Goal: Task Accomplishment & Management: Use online tool/utility

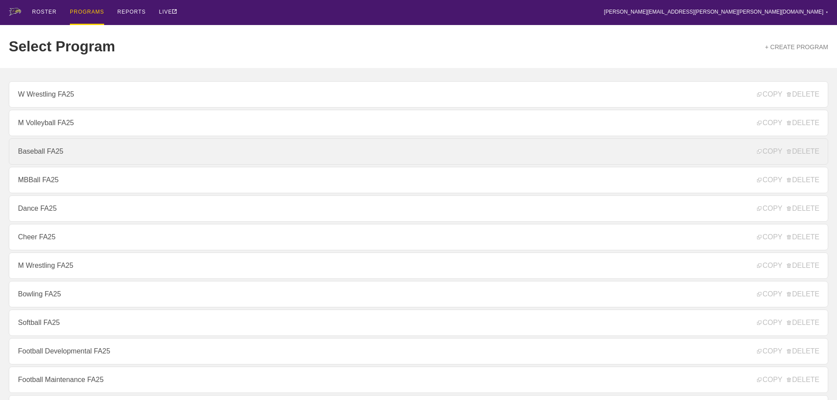
click at [33, 153] on link "Baseball FA25" at bounding box center [419, 151] width 820 height 26
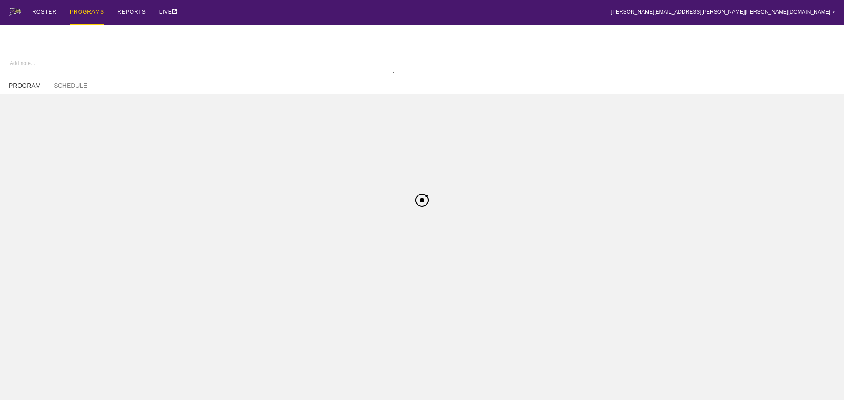
type textarea "x"
type input "Baseball FA25"
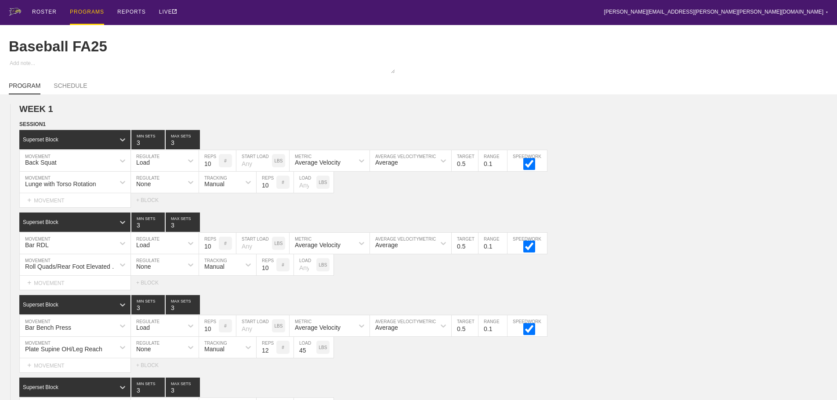
click at [245, 17] on div "ROSTER PROGRAMS REPORTS LIVE [PERSON_NAME][EMAIL_ADDRESS][PERSON_NAME][PERSON_N…" at bounding box center [419, 12] width 820 height 25
click at [284, 11] on div "ROSTER PROGRAMS REPORTS LIVE [PERSON_NAME][EMAIL_ADDRESS][PERSON_NAME][PERSON_N…" at bounding box center [419, 12] width 820 height 25
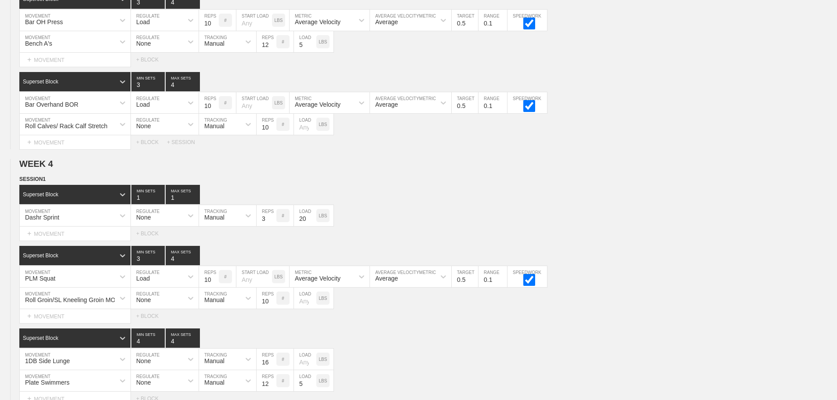
scroll to position [3187, 0]
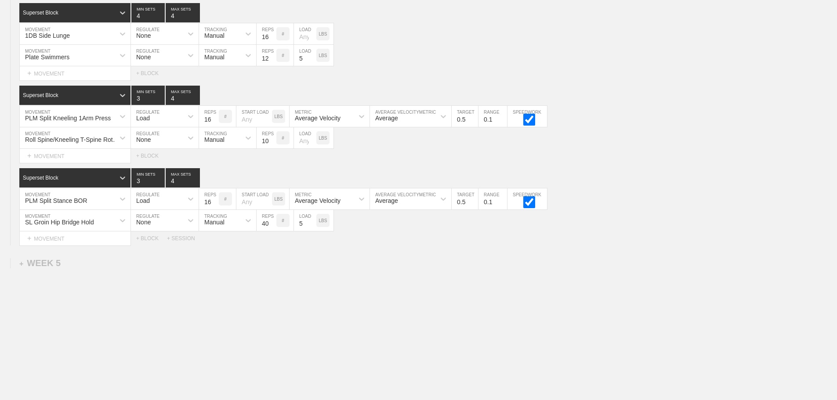
click at [189, 239] on div "+ SESSION" at bounding box center [184, 239] width 35 height 6
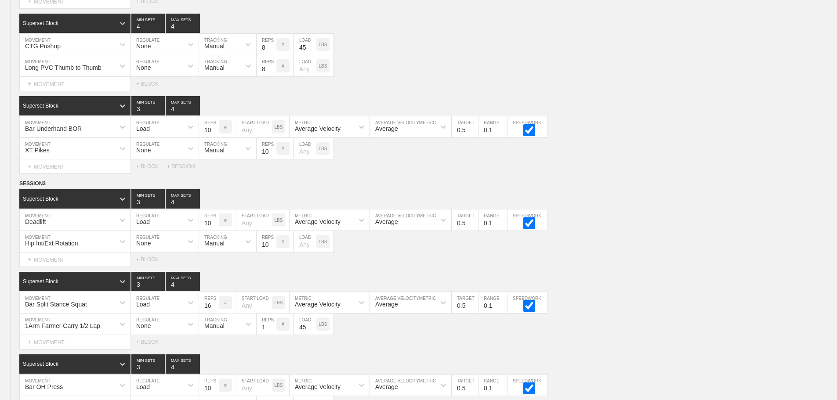
scroll to position [2484, 0]
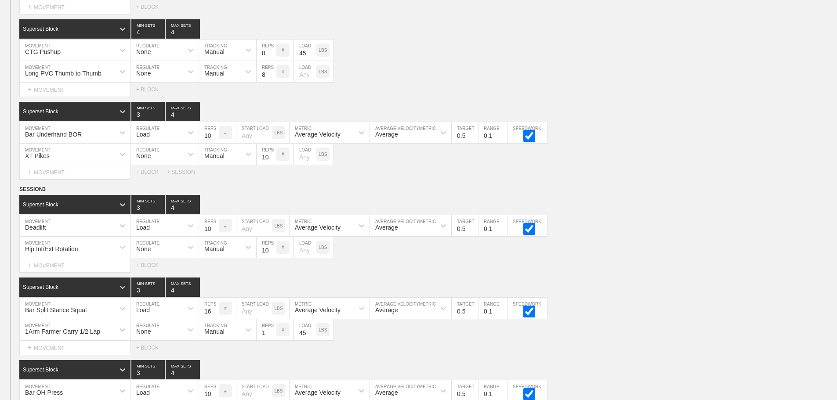
drag, startPoint x: 662, startPoint y: 128, endPoint x: 637, endPoint y: 24, distance: 107.1
click at [658, 103] on div "SESSION 2 Superset Block 3 MIN SETS 4 MAX SETS DUPLICATE INSERT MOVEMENT AFTER …" at bounding box center [418, 11] width 837 height 335
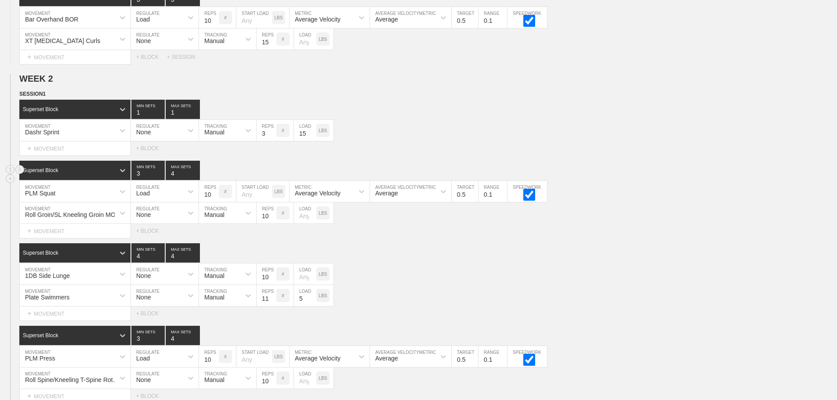
drag, startPoint x: 715, startPoint y: 253, endPoint x: 788, endPoint y: 167, distance: 111.9
click at [716, 252] on div "Superset Block 4 MIN SETS 4 MAX SETS" at bounding box center [428, 252] width 818 height 19
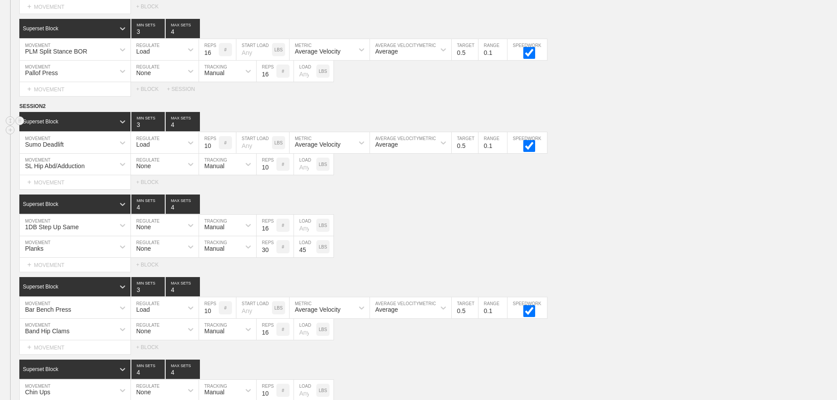
scroll to position [1117, 0]
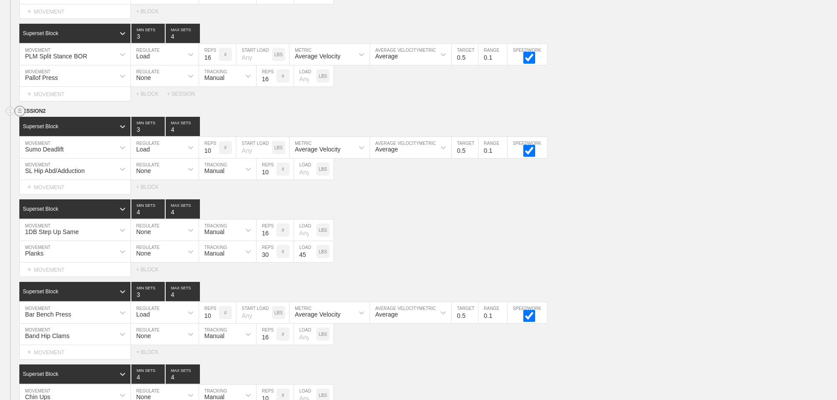
click at [17, 116] on circle at bounding box center [20, 111] width 10 height 10
click at [48, 127] on div "DUPLICATE" at bounding box center [61, 127] width 70 height 13
click at [399, 219] on div "Superset Block 4 MIN SETS 4 MAX SETS" at bounding box center [428, 208] width 818 height 19
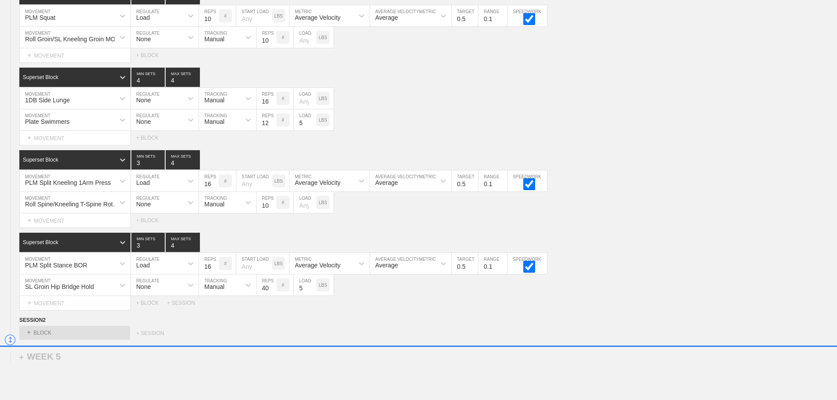
scroll to position [3115, 0]
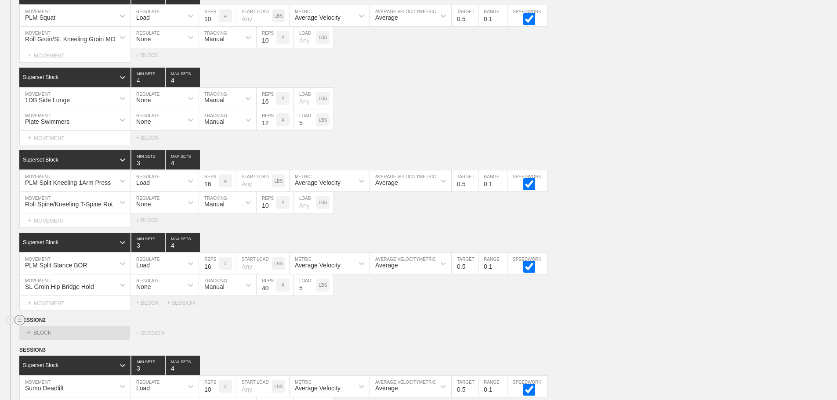
click at [18, 323] on circle at bounding box center [20, 320] width 10 height 10
click at [54, 349] on div "DELETE" at bounding box center [61, 350] width 70 height 13
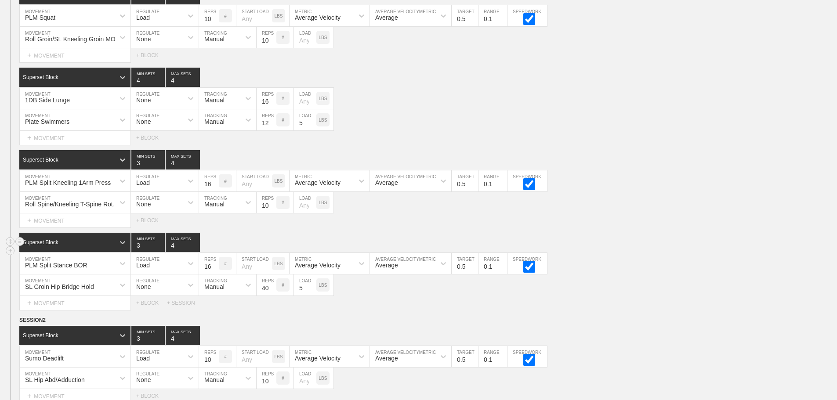
click at [695, 252] on div "Superset Block 3 MIN SETS 4 MAX SETS" at bounding box center [428, 242] width 818 height 19
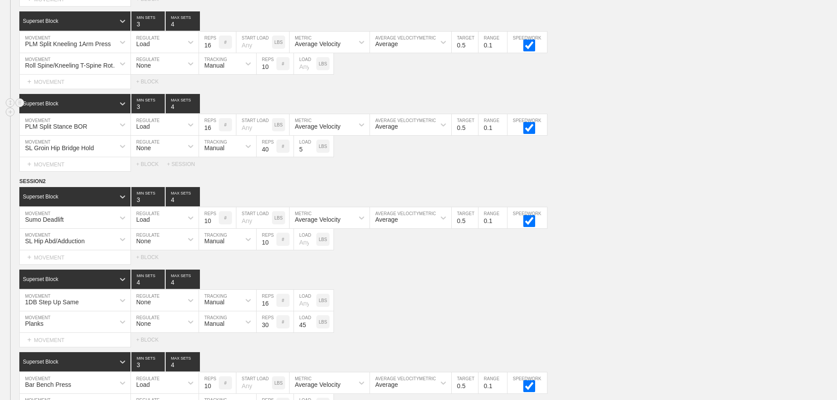
scroll to position [3291, 0]
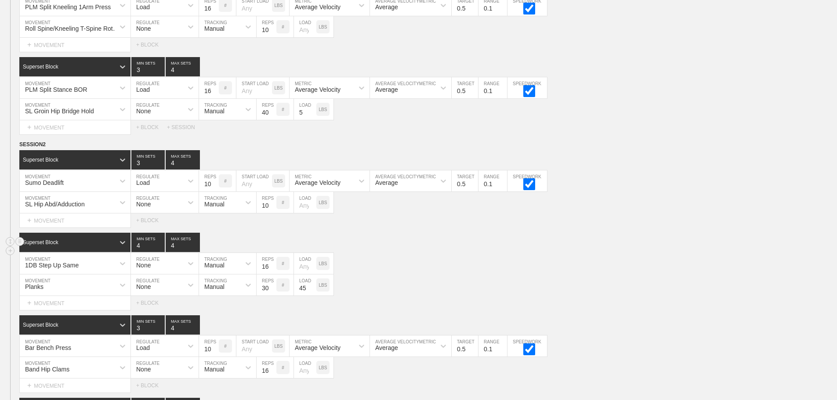
click at [632, 250] on div "Superset Block 4 MIN SETS 4 MAX SETS" at bounding box center [428, 242] width 818 height 19
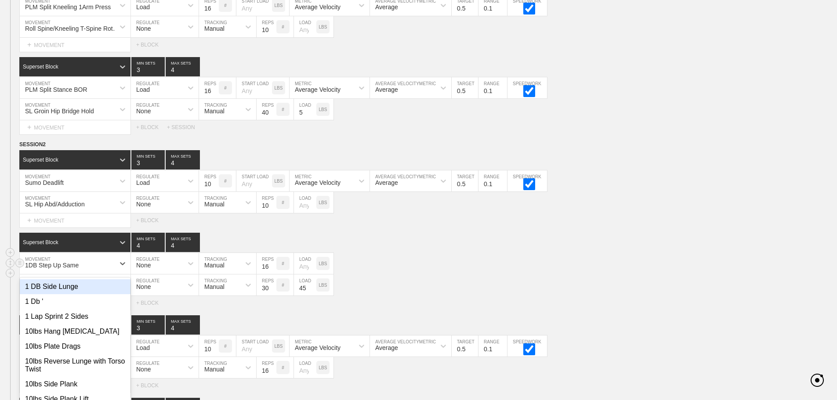
click at [93, 268] on div "Superset Block 4 MIN SETS 4 MAX SETS DUPLICATE INSERT MOVEMENT AFTER DELETE opt…" at bounding box center [418, 271] width 837 height 77
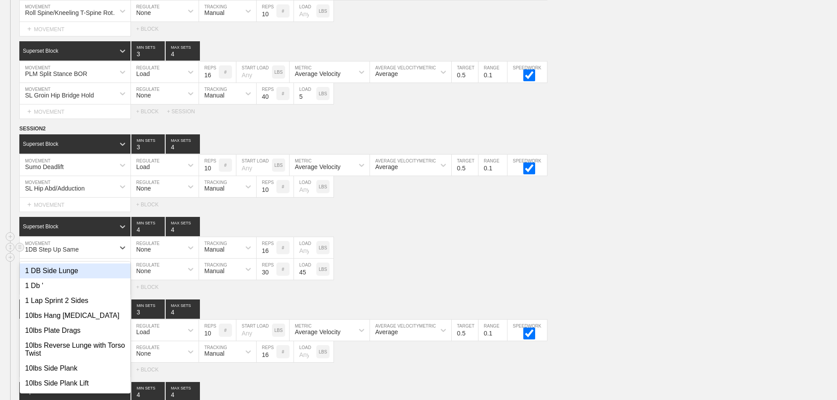
scroll to position [3311, 0]
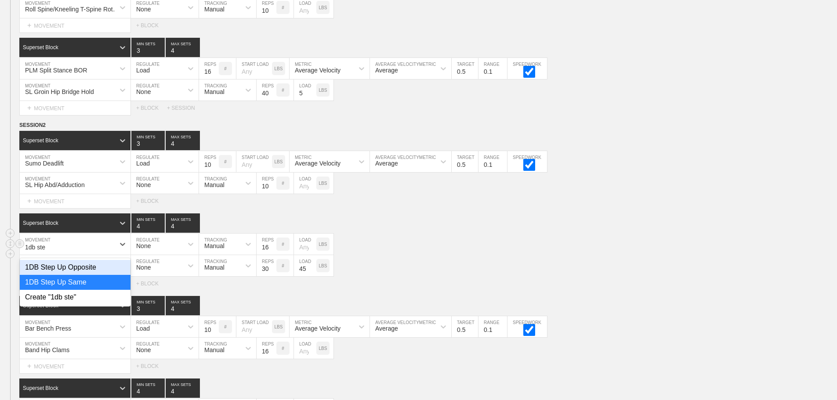
type input "1db step"
click at [91, 275] on div "1DB Step Up Opposite" at bounding box center [75, 267] width 111 height 15
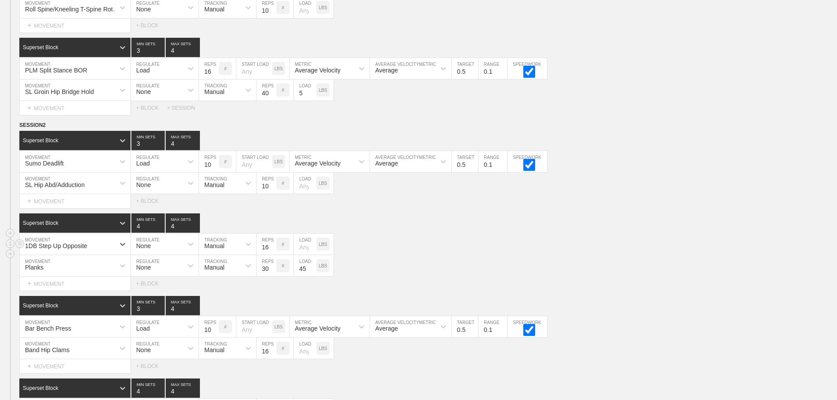
drag, startPoint x: 429, startPoint y: 252, endPoint x: 422, endPoint y: 253, distance: 6.6
click at [426, 253] on div "option 1DB Step Up Opposite, selected. 0 results available. Select is focused ,…" at bounding box center [418, 245] width 837 height 22
click at [404, 233] on div "Superset Block 4 MIN SETS 4 MAX SETS" at bounding box center [428, 223] width 818 height 19
click at [637, 215] on div "SESSION 2 Superset Block 3 MIN SETS 4 MAX SETS DUPLICATE INSERT MOVEMENT AFTER …" at bounding box center [418, 288] width 837 height 335
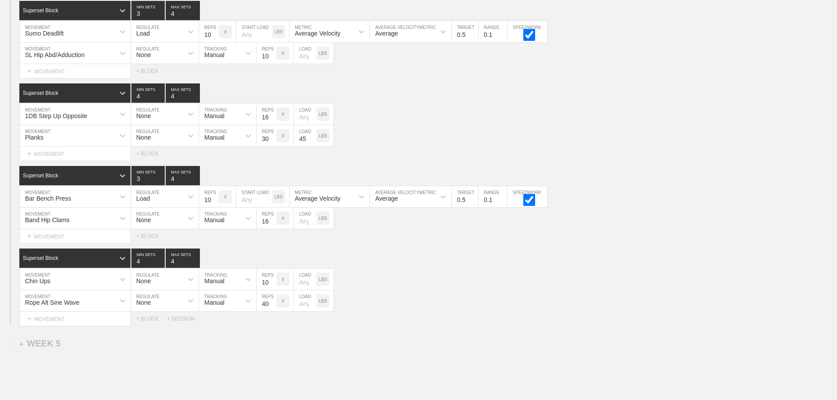
scroll to position [3442, 0]
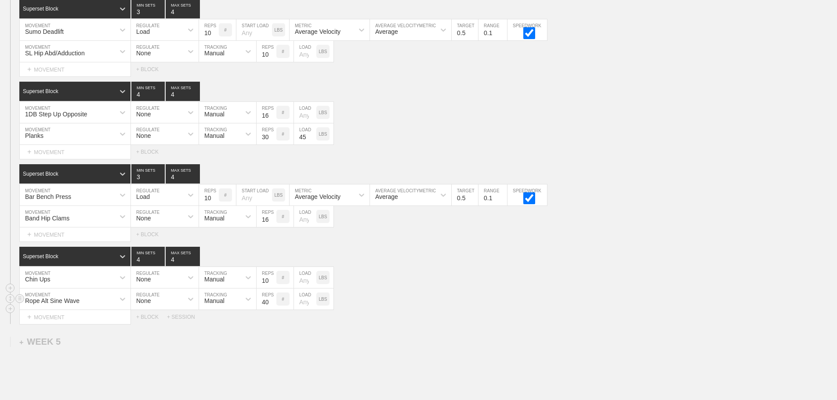
click at [104, 307] on div "Rope Alt Sine Wave" at bounding box center [75, 299] width 111 height 21
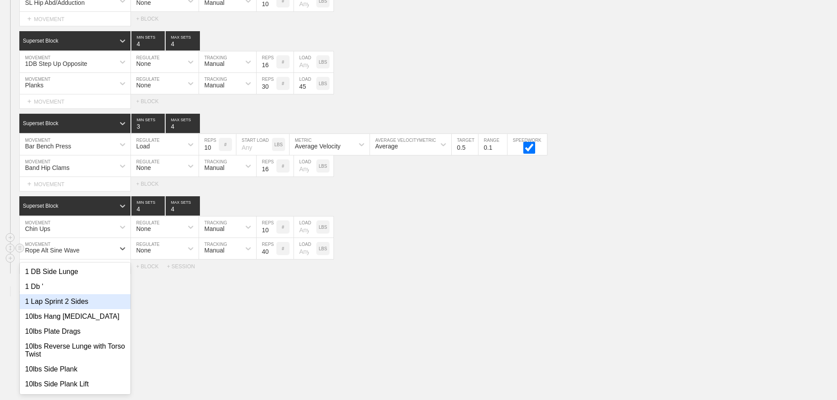
scroll to position [3497, 0]
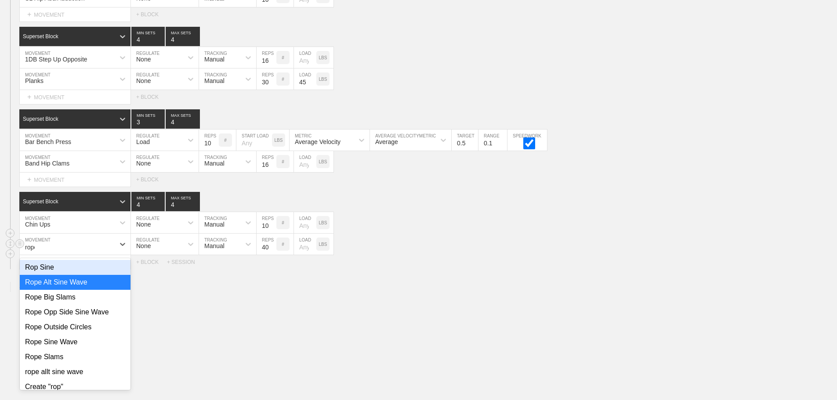
type input "rope"
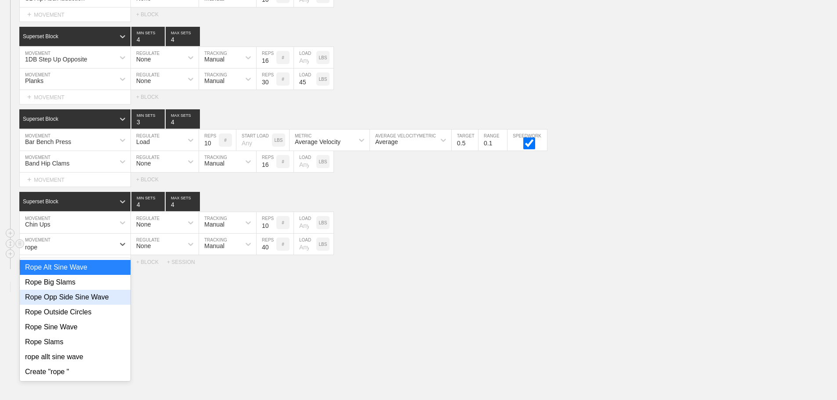
click at [104, 305] on div "Rope Opp Side Sine Wave" at bounding box center [75, 297] width 111 height 15
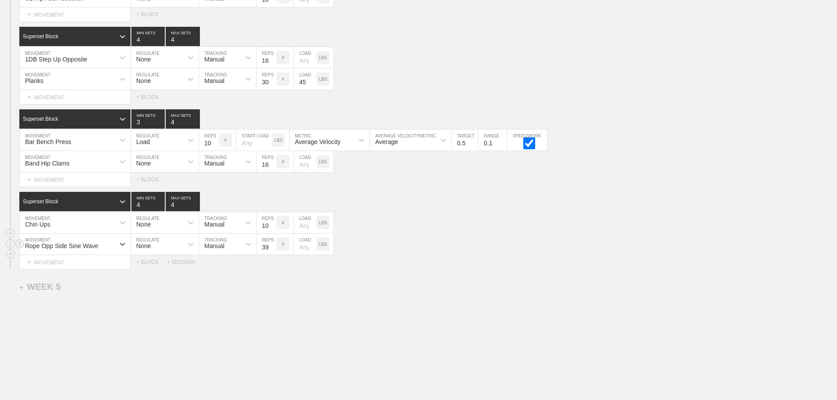
click at [272, 255] on input "39" at bounding box center [267, 244] width 20 height 21
click at [272, 255] on input "38" at bounding box center [267, 244] width 20 height 21
click at [272, 255] on input "37" at bounding box center [267, 244] width 20 height 21
click at [272, 255] on input "36" at bounding box center [267, 244] width 20 height 21
click at [272, 255] on input "35" at bounding box center [267, 244] width 20 height 21
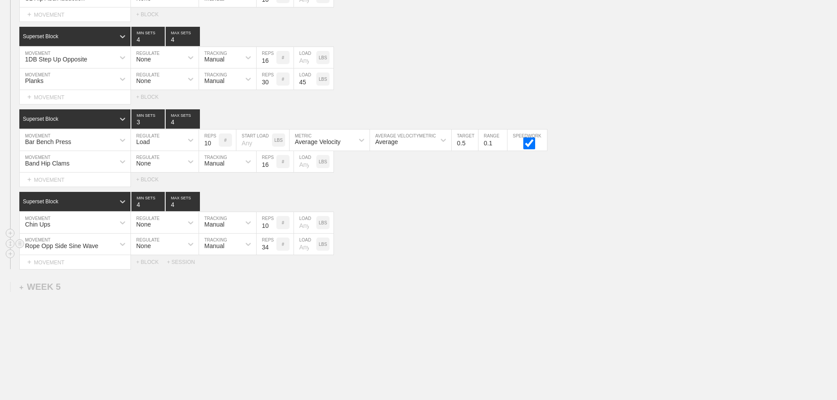
click at [272, 255] on input "34" at bounding box center [267, 244] width 20 height 21
click at [272, 255] on input "33" at bounding box center [267, 244] width 20 height 21
click at [272, 255] on input "32" at bounding box center [267, 244] width 20 height 21
click at [272, 255] on input "31" at bounding box center [267, 244] width 20 height 21
click at [272, 255] on input "30" at bounding box center [267, 244] width 20 height 21
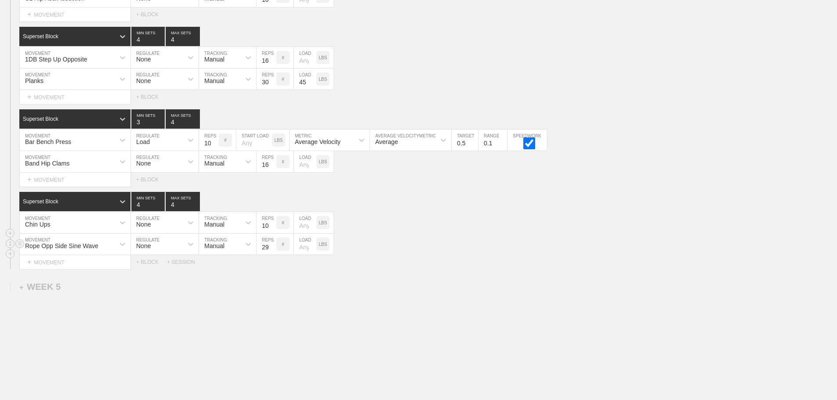
click at [272, 255] on input "29" at bounding box center [267, 244] width 20 height 21
click at [272, 255] on input "28" at bounding box center [267, 244] width 20 height 21
click at [272, 255] on input "27" at bounding box center [267, 244] width 20 height 21
click at [272, 255] on input "26" at bounding box center [267, 244] width 20 height 21
click at [272, 255] on input "25" at bounding box center [267, 244] width 20 height 21
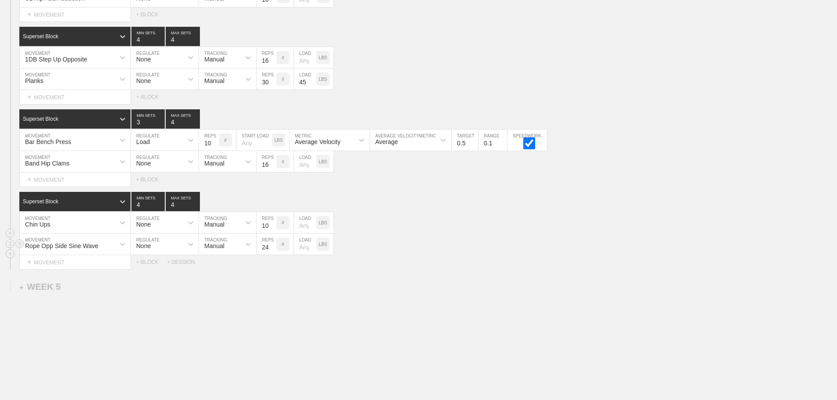
click at [272, 255] on input "24" at bounding box center [267, 244] width 20 height 21
click at [272, 255] on input "23" at bounding box center [267, 244] width 20 height 21
click at [272, 255] on input "22" at bounding box center [267, 244] width 20 height 21
click at [272, 255] on input "21" at bounding box center [267, 244] width 20 height 21
type input "20"
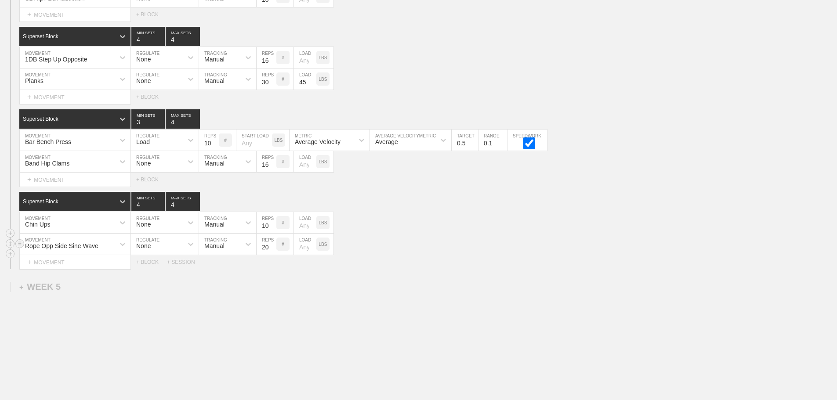
click at [272, 255] on input "20" at bounding box center [267, 244] width 20 height 21
click at [526, 268] on div "Select... MOVEMENT + MOVEMENT + BLOCK + SESSION" at bounding box center [418, 262] width 837 height 14
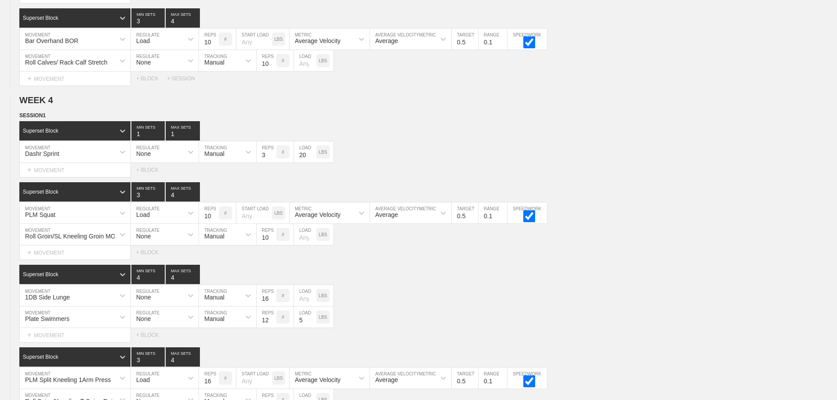
scroll to position [3528, 0]
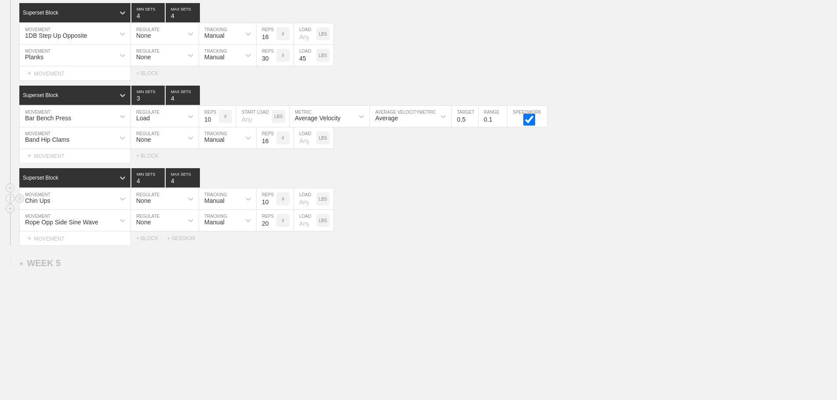
click at [69, 198] on div "Chin Ups" at bounding box center [67, 199] width 95 height 15
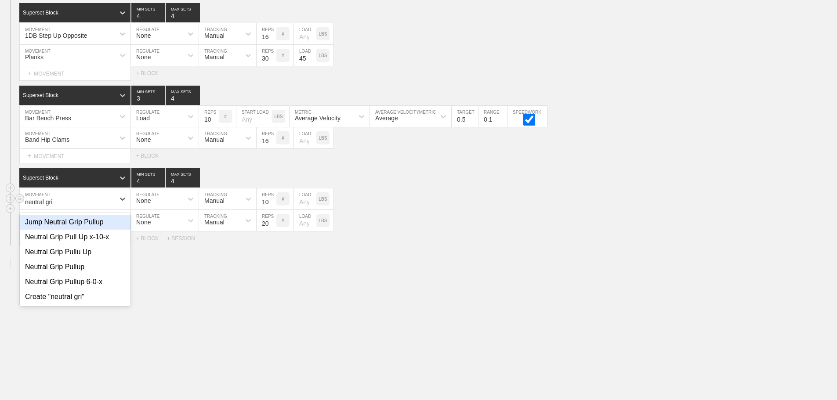
type input "neutral grip"
click at [78, 264] on div "Neutral Grip Pullup" at bounding box center [75, 267] width 111 height 15
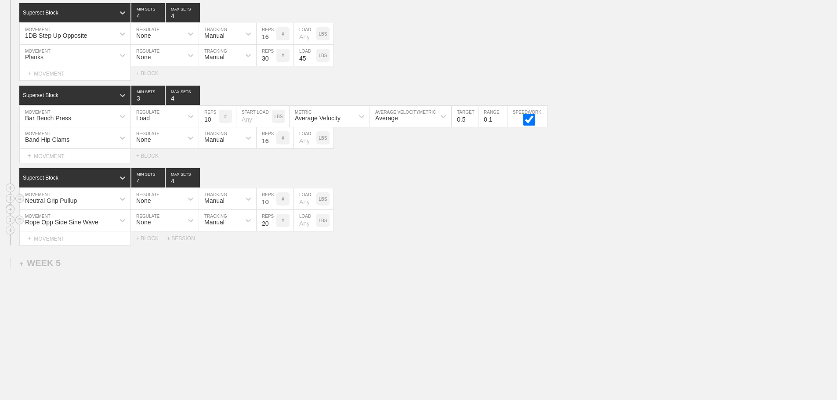
click at [482, 225] on div "Rope Opp Side Sine Wave MOVEMENT None REGULATE Manual TRACKING 20 REPS # LOAD L…" at bounding box center [418, 221] width 837 height 22
click at [460, 236] on div "Select... MOVEMENT + MOVEMENT + BLOCK + SESSION" at bounding box center [418, 239] width 837 height 14
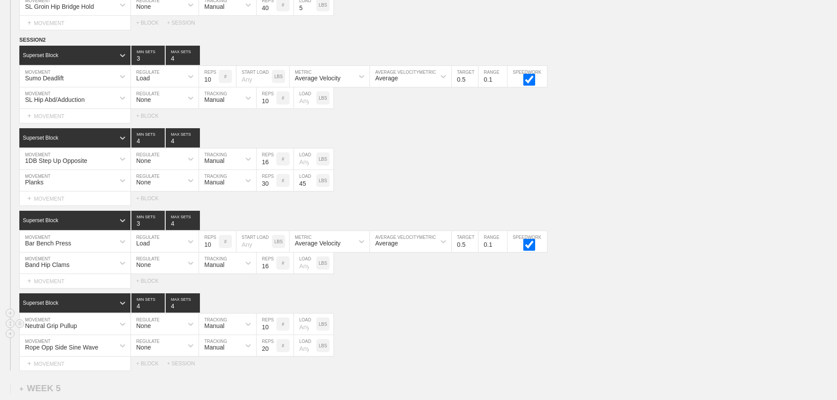
scroll to position [1001, 0]
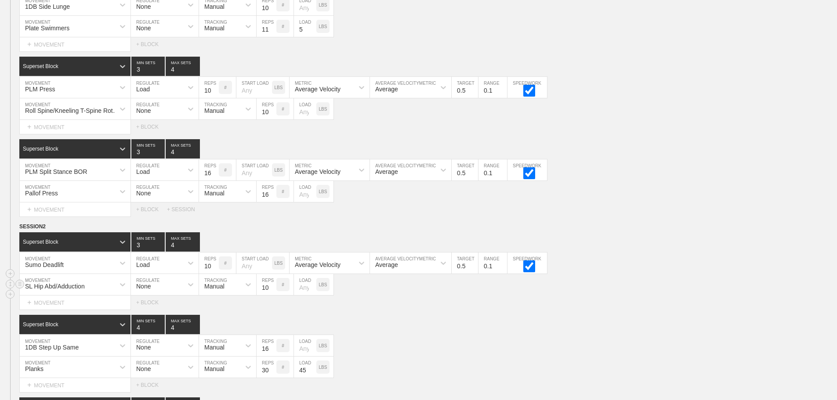
drag, startPoint x: 782, startPoint y: 291, endPoint x: 793, endPoint y: 282, distance: 15.0
click at [782, 291] on div "SL Hip Abd/Adduction MOVEMENT None REGULATE Manual TRACKING 10 REPS # LOAD LBS" at bounding box center [418, 285] width 837 height 22
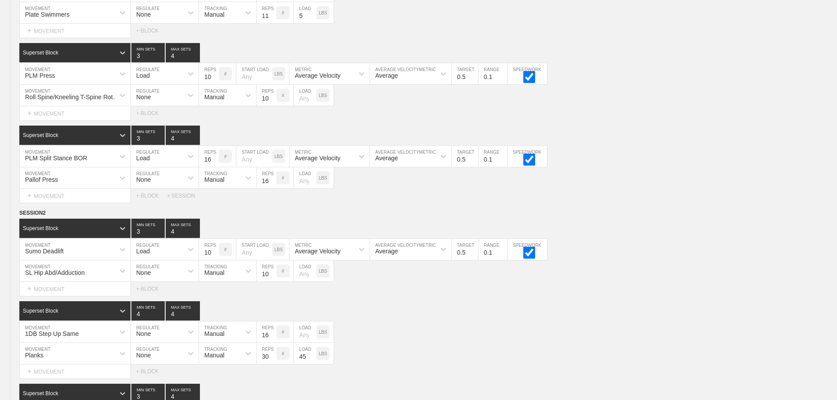
scroll to position [3528, 0]
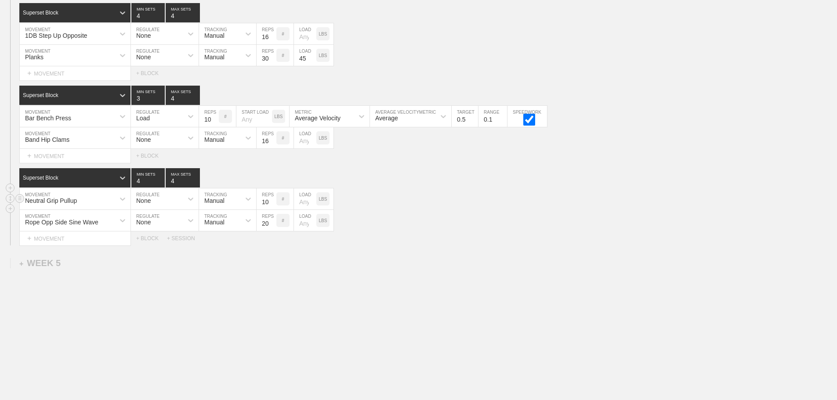
drag, startPoint x: 601, startPoint y: 317, endPoint x: 373, endPoint y: 239, distance: 240.8
click at [98, 137] on div "Band Hip Clams" at bounding box center [67, 138] width 95 height 15
type input "pal"
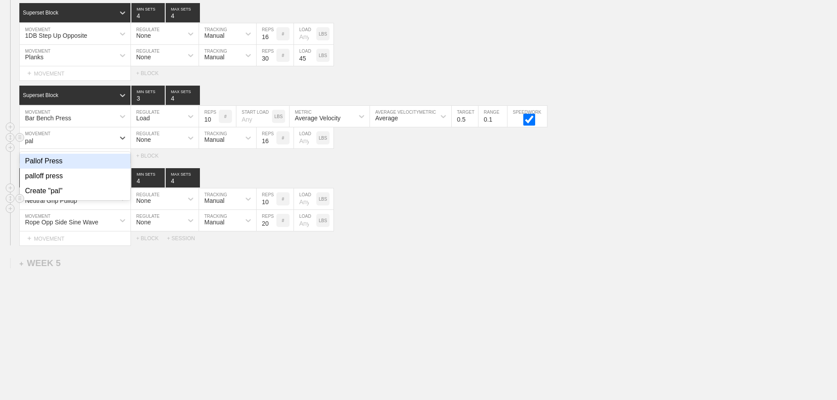
click at [57, 154] on div "Pallof Press" at bounding box center [75, 161] width 111 height 15
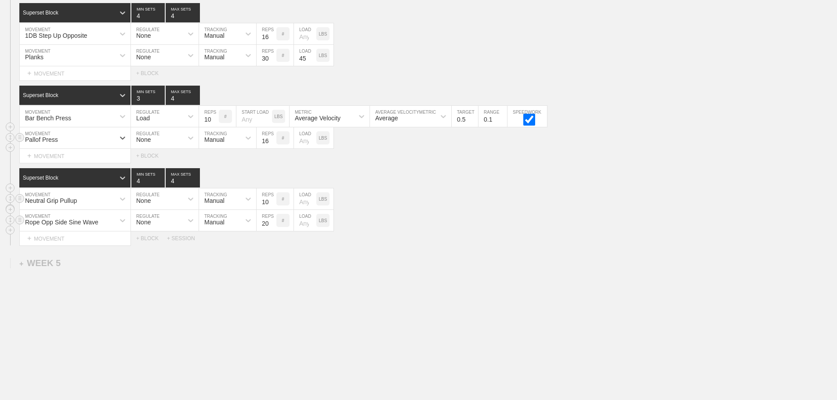
click at [493, 224] on div "Rope Opp Side Sine Wave MOVEMENT None REGULATE Manual TRACKING 20 REPS # LOAD L…" at bounding box center [418, 221] width 837 height 22
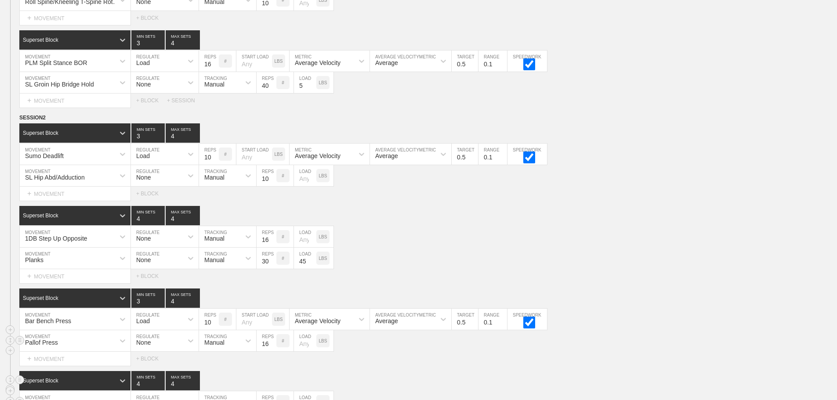
scroll to position [3308, 0]
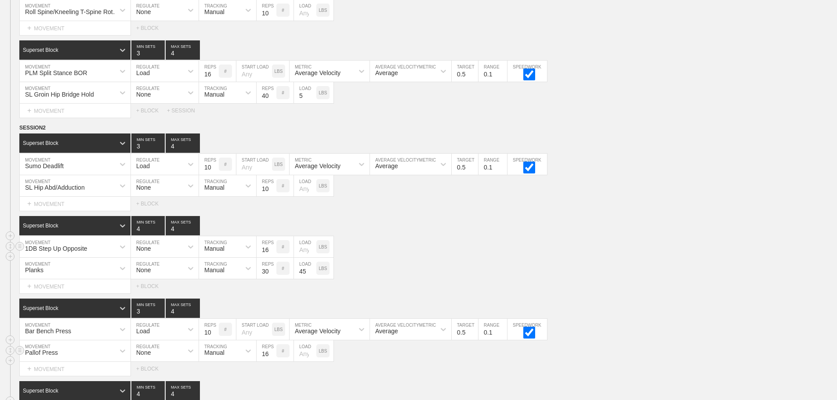
click at [591, 258] on div "1DB Step Up Opposite MOVEMENT None REGULATE Manual TRACKING 16 REPS # LOAD LBS" at bounding box center [418, 247] width 837 height 22
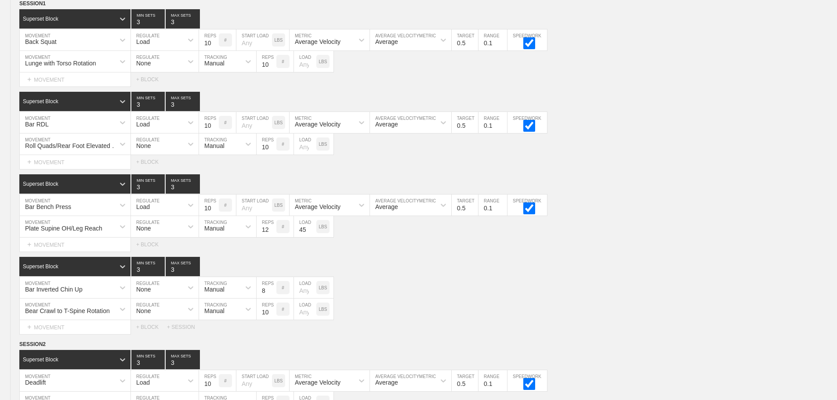
scroll to position [0, 0]
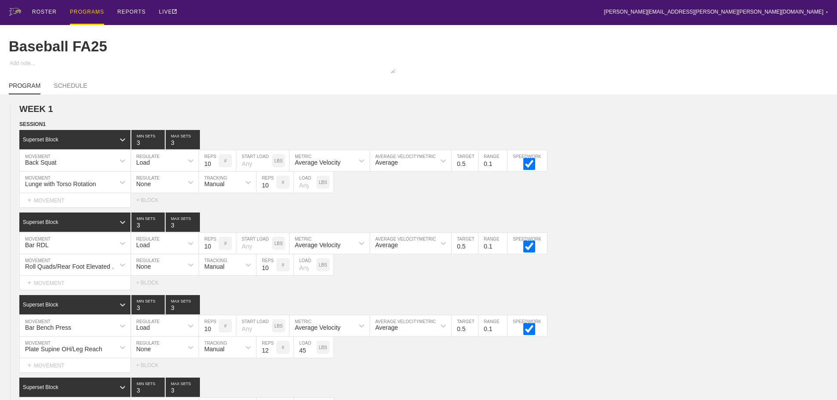
click at [83, 11] on div "PROGRAMS" at bounding box center [87, 12] width 34 height 25
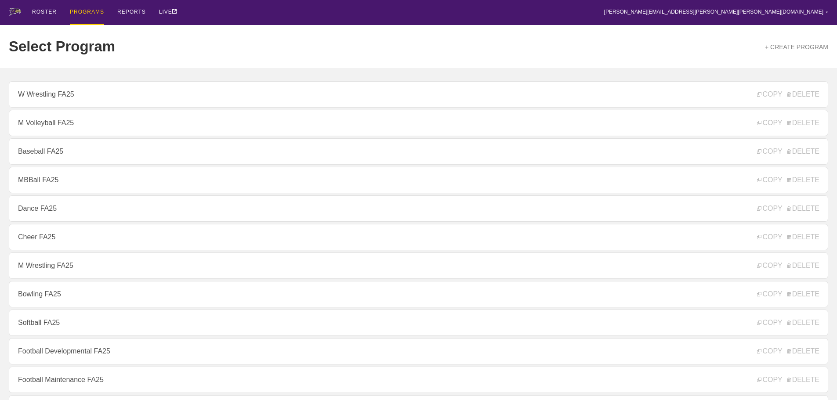
click at [319, 38] on div "Select Program + CREATE PROGRAM" at bounding box center [419, 46] width 820 height 43
click at [243, 12] on div "ROSTER PROGRAMS REPORTS LIVE [PERSON_NAME][EMAIL_ADDRESS][PERSON_NAME][PERSON_N…" at bounding box center [419, 12] width 820 height 25
click at [215, 18] on div "ROSTER PROGRAMS REPORTS LIVE [PERSON_NAME][EMAIL_ADDRESS][PERSON_NAME][PERSON_N…" at bounding box center [419, 12] width 820 height 25
click at [432, 6] on div "ROSTER PROGRAMS REPORTS LIVE [PERSON_NAME][EMAIL_ADDRESS][PERSON_NAME][PERSON_N…" at bounding box center [419, 12] width 820 height 25
click at [221, 28] on div "Select Program + CREATE PROGRAM" at bounding box center [419, 46] width 820 height 43
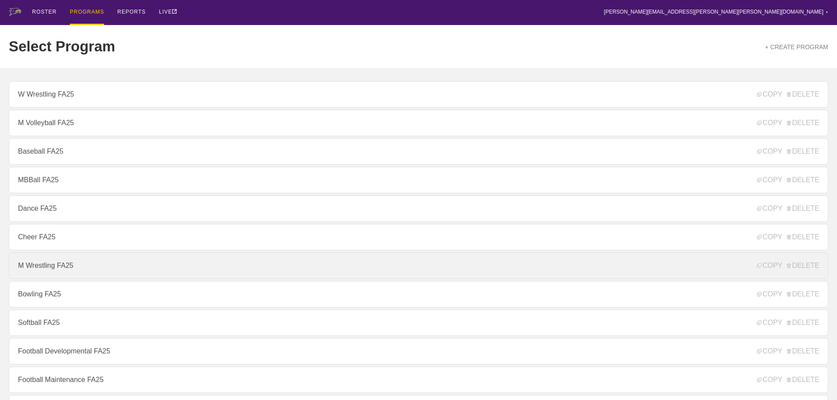
click at [43, 274] on link "M Wrestling FA25" at bounding box center [419, 266] width 820 height 26
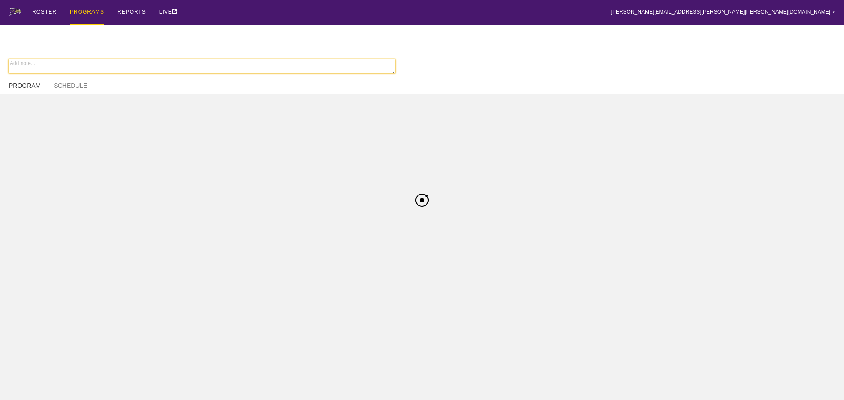
type textarea "x"
type input "M Wrestling FA25"
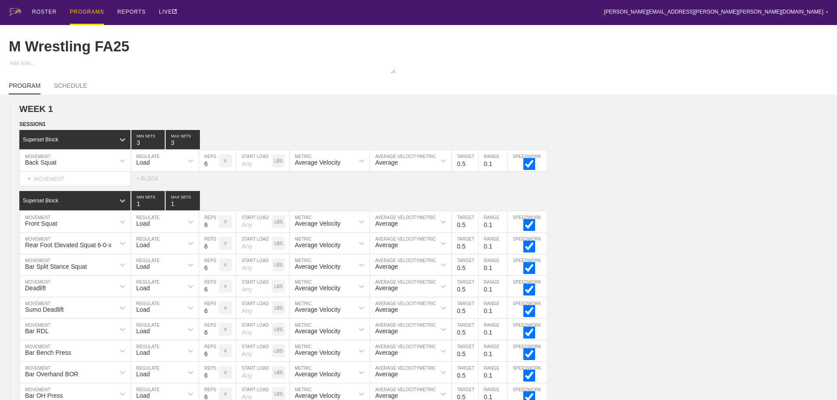
click at [540, 17] on div "ROSTER PROGRAMS REPORTS LIVE [PERSON_NAME][EMAIL_ADDRESS][PERSON_NAME][PERSON_N…" at bounding box center [419, 12] width 820 height 25
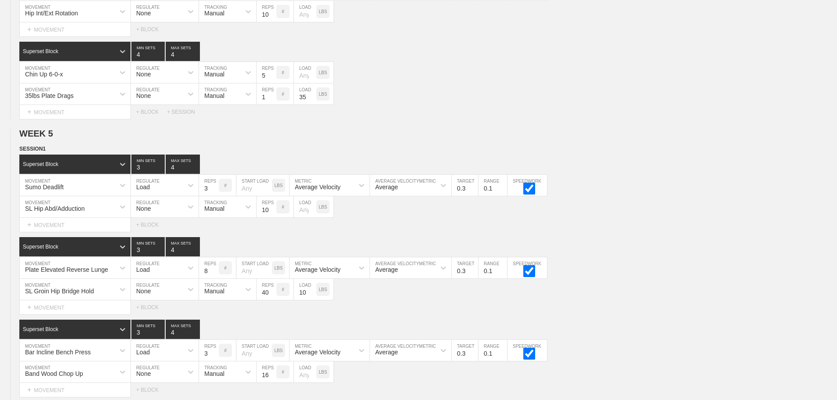
scroll to position [3350, 0]
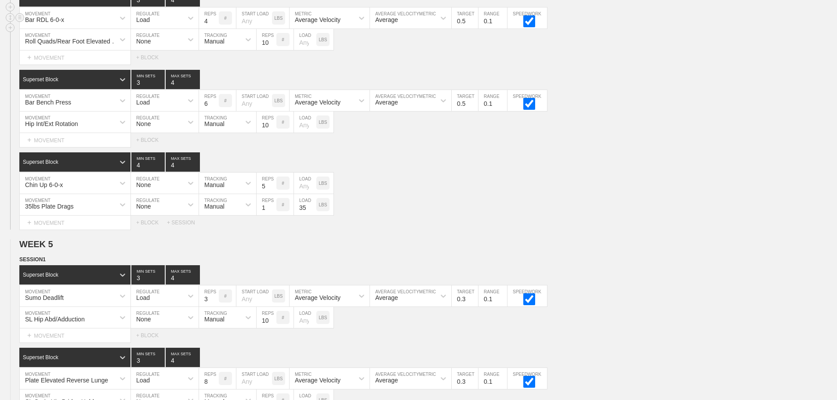
scroll to position [30, 0]
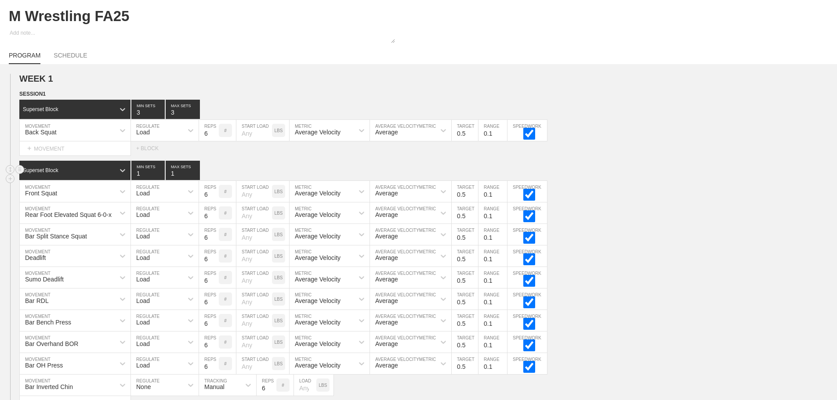
click at [789, 173] on div "Superset Block 1 MIN SETS 1 MAX SETS" at bounding box center [428, 170] width 818 height 19
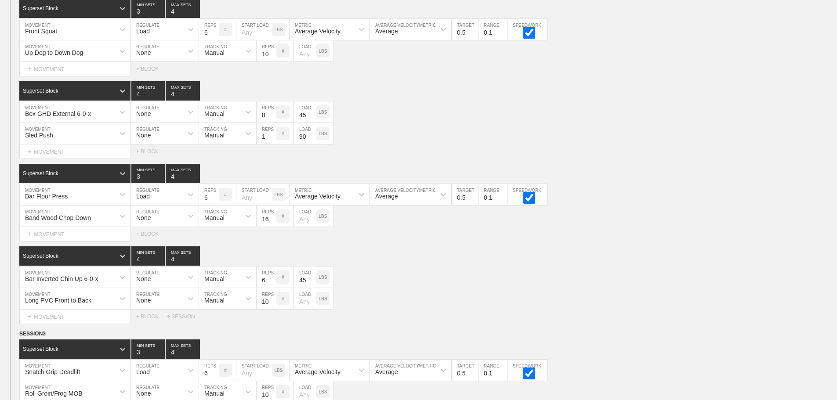
scroll to position [1536, 0]
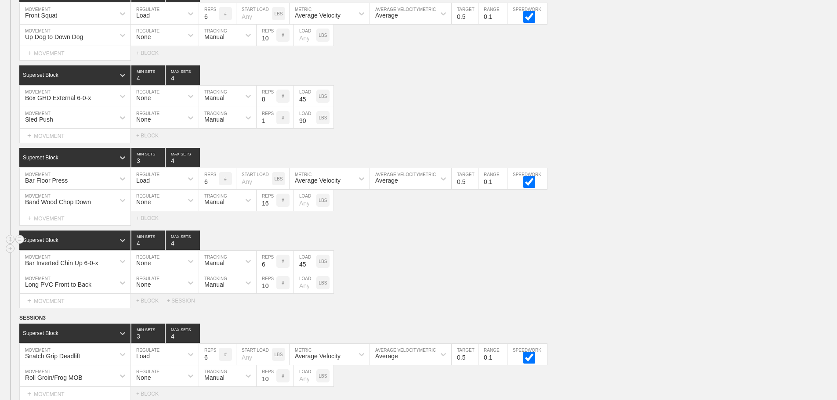
click at [402, 242] on div "Superset Block 4 MIN SETS 4 MAX SETS" at bounding box center [428, 240] width 818 height 19
click at [585, 267] on div "Bar Inverted Chin Up 6-0-x MOVEMENT None REGULATE Manual TRACKING 6 REPS # 45 L…" at bounding box center [418, 262] width 837 height 22
click at [451, 281] on div "Long PVC Front to Back MOVEMENT None REGULATE Manual TRACKING 10 REPS # LOAD LBS" at bounding box center [418, 283] width 837 height 22
click at [425, 284] on div "Long PVC Front to Back MOVEMENT None REGULATE Manual TRACKING 10 REPS # LOAD LBS" at bounding box center [418, 283] width 837 height 22
click at [406, 266] on div "Bar Inverted Chin Up 6-0-x MOVEMENT None REGULATE Manual TRACKING 6 REPS # 45 L…" at bounding box center [418, 262] width 837 height 22
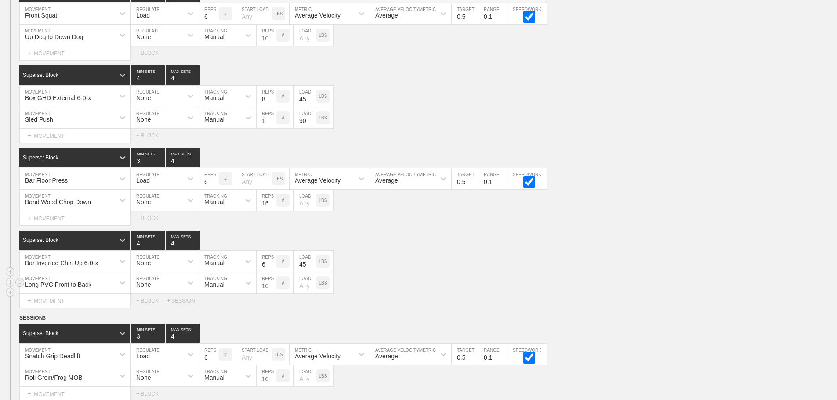
click at [427, 285] on div "Long PVC Front to Back MOVEMENT None REGULATE Manual TRACKING 10 REPS # LOAD LBS" at bounding box center [418, 283] width 837 height 22
click at [416, 269] on div "Bar Inverted Chin Up 6-0-x MOVEMENT None REGULATE Manual TRACKING 6 REPS # 45 L…" at bounding box center [418, 262] width 837 height 22
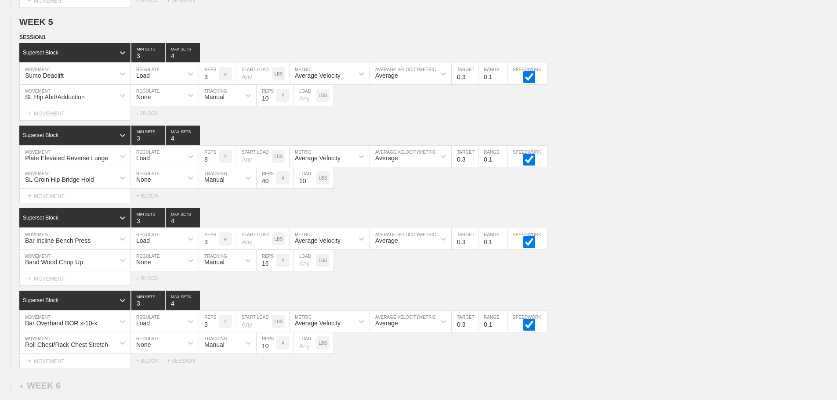
scroll to position [3350, 0]
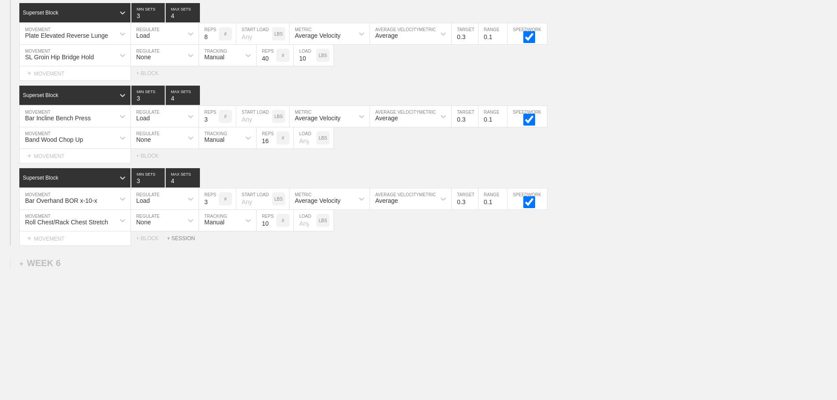
click at [178, 237] on div "+ SESSION" at bounding box center [184, 239] width 35 height 6
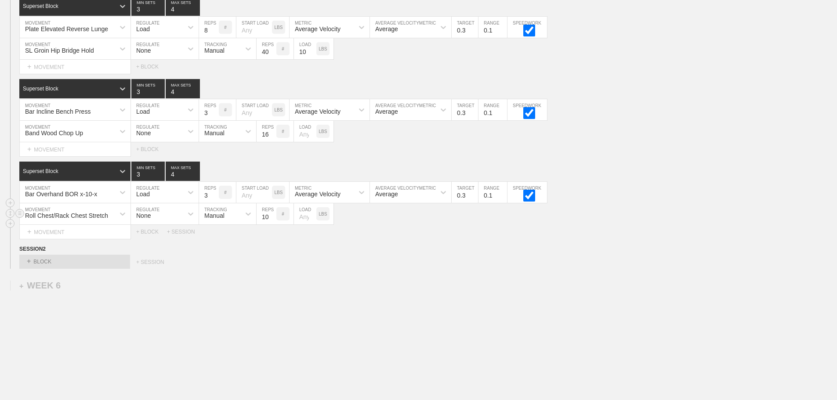
click at [588, 222] on div "Roll Chest/Rack Chest Stretch MOVEMENT None REGULATE Manual TRACKING 10 REPS # …" at bounding box center [418, 214] width 837 height 22
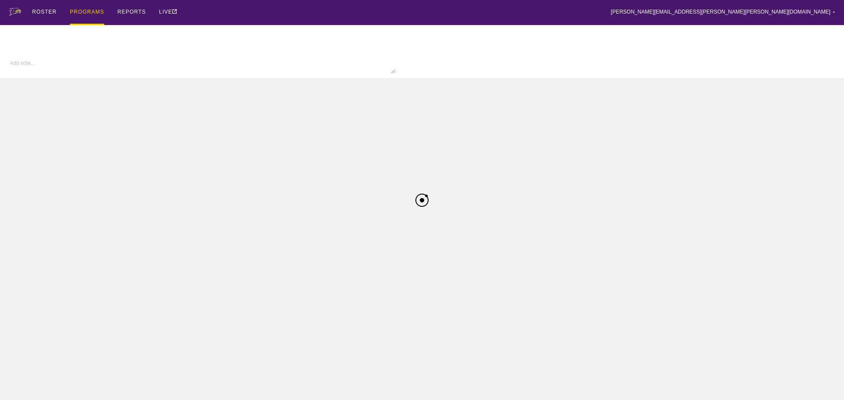
type textarea "x"
type input "M Wrestling FA25"
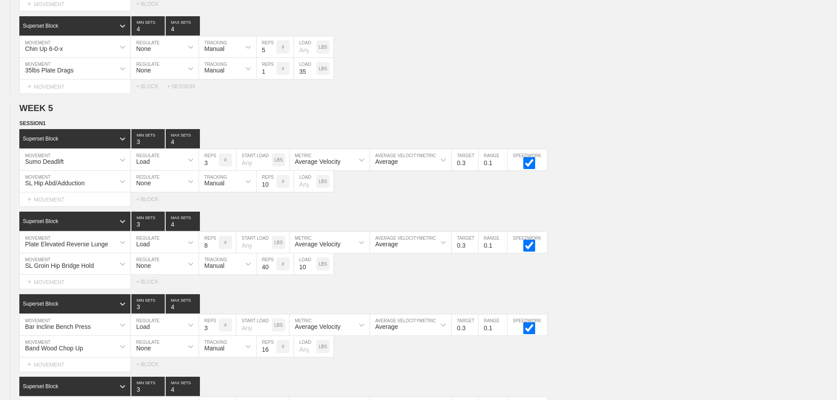
scroll to position [3720, 0]
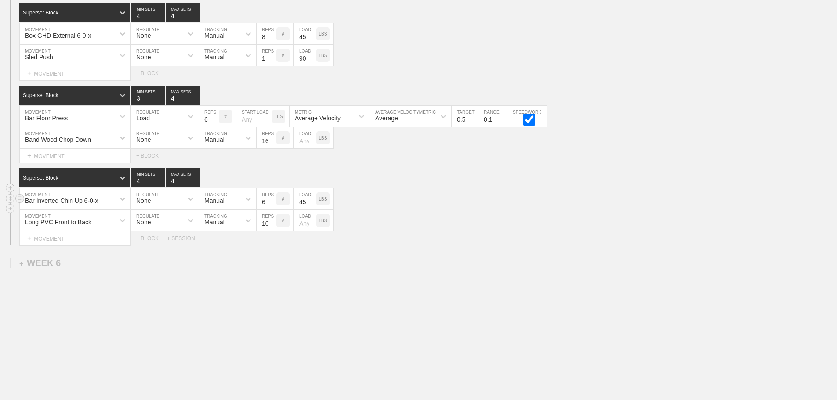
click at [560, 200] on div "Bar Inverted Chin Up 6-0-x MOVEMENT None REGULATE Manual TRACKING 6 REPS # 45 L…" at bounding box center [418, 200] width 837 height 22
click at [484, 232] on div "Select... MOVEMENT + MOVEMENT + BLOCK + SESSION" at bounding box center [418, 239] width 837 height 14
click at [418, 235] on div "Select... MOVEMENT + MOVEMENT + BLOCK + SESSION" at bounding box center [418, 239] width 837 height 14
click at [441, 232] on div "Select... MOVEMENT + MOVEMENT + BLOCK + SESSION" at bounding box center [418, 239] width 837 height 14
click at [485, 194] on div "Bar Inverted Chin Up 6-0-x MOVEMENT None REGULATE Manual TRACKING 6 REPS # 45 L…" at bounding box center [418, 200] width 837 height 22
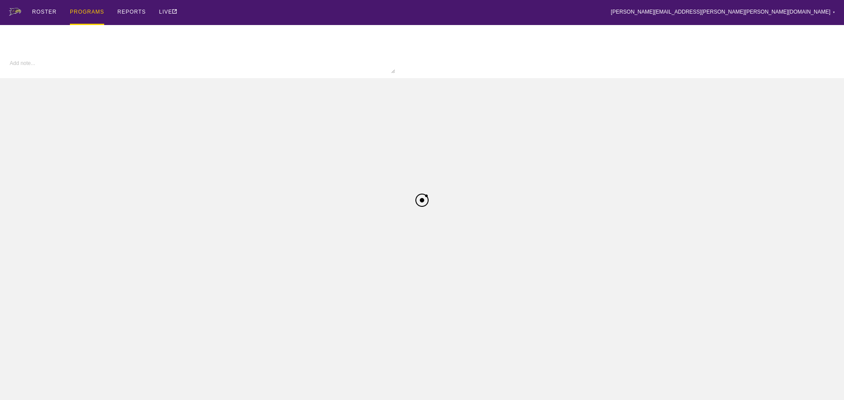
type textarea "x"
type input "M Wrestling FA25"
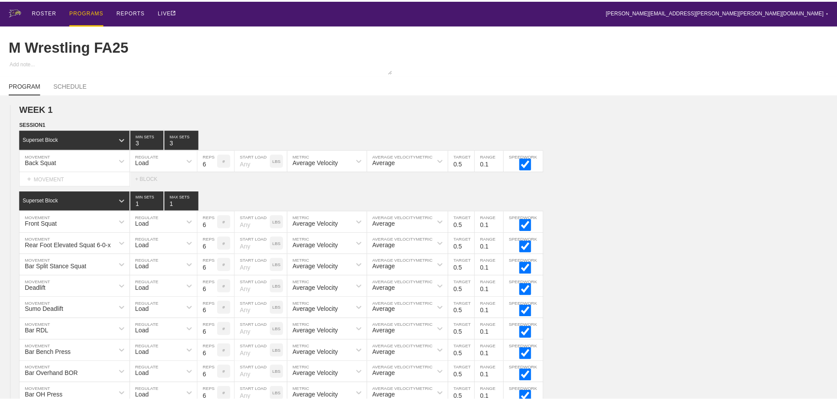
scroll to position [3720, 0]
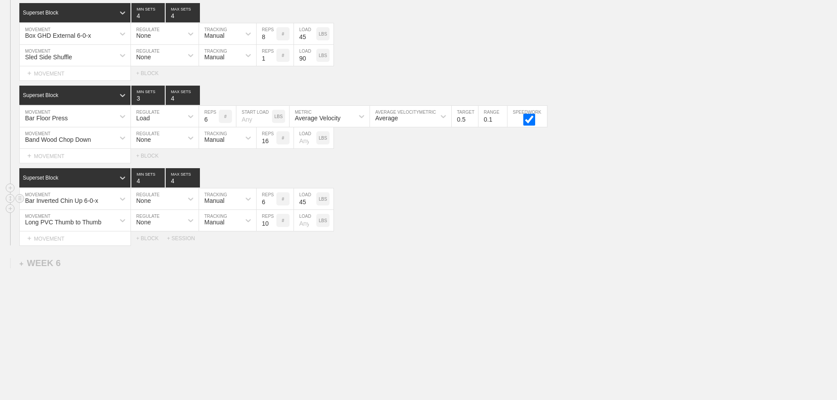
click at [630, 206] on div "Bar Inverted Chin Up 6-0-x MOVEMENT None REGULATE Manual TRACKING 6 REPS # 45 L…" at bounding box center [418, 200] width 837 height 22
